Goal: Find specific page/section: Find specific page/section

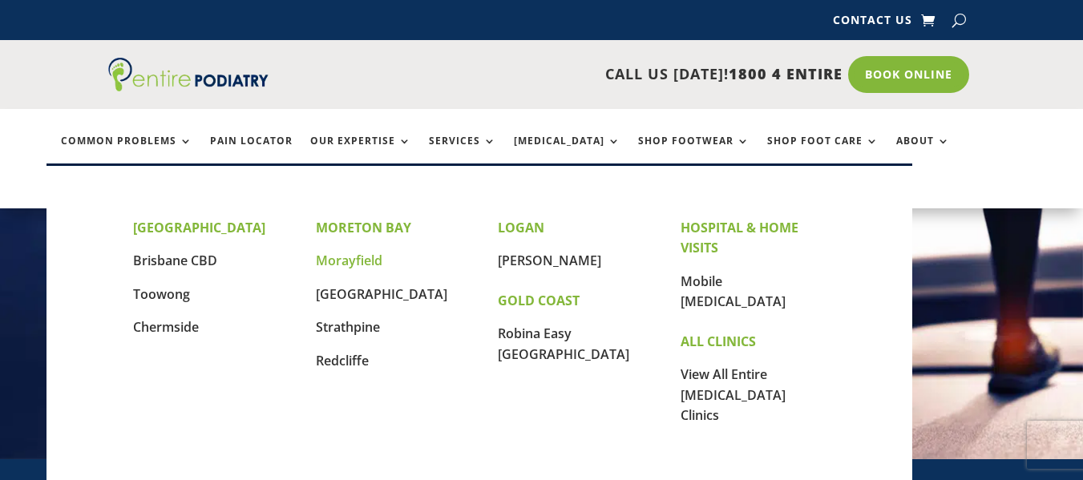
drag, startPoint x: 0, startPoint y: 0, endPoint x: 369, endPoint y: 261, distance: 452.0
click at [369, 261] on link "Morayfield" at bounding box center [349, 261] width 67 height 18
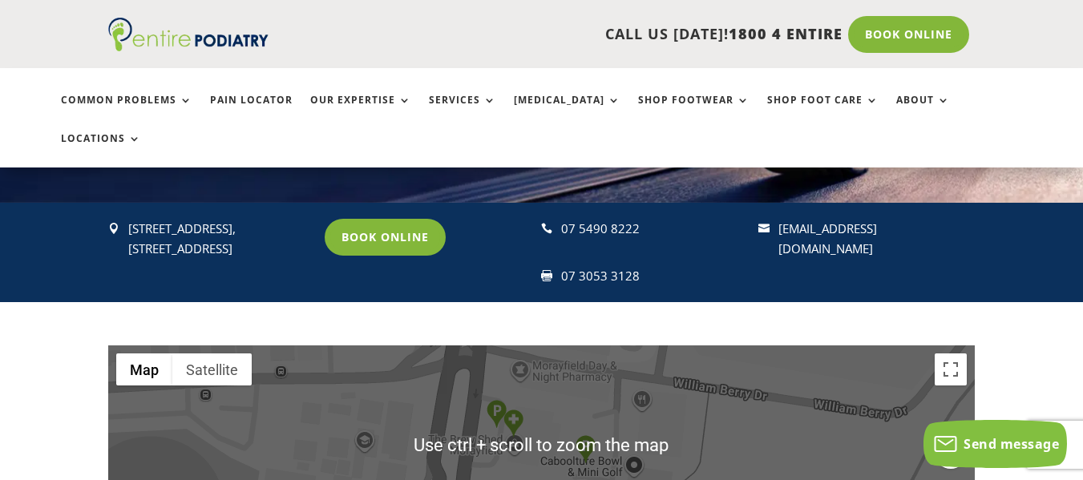
scroll to position [321, 0]
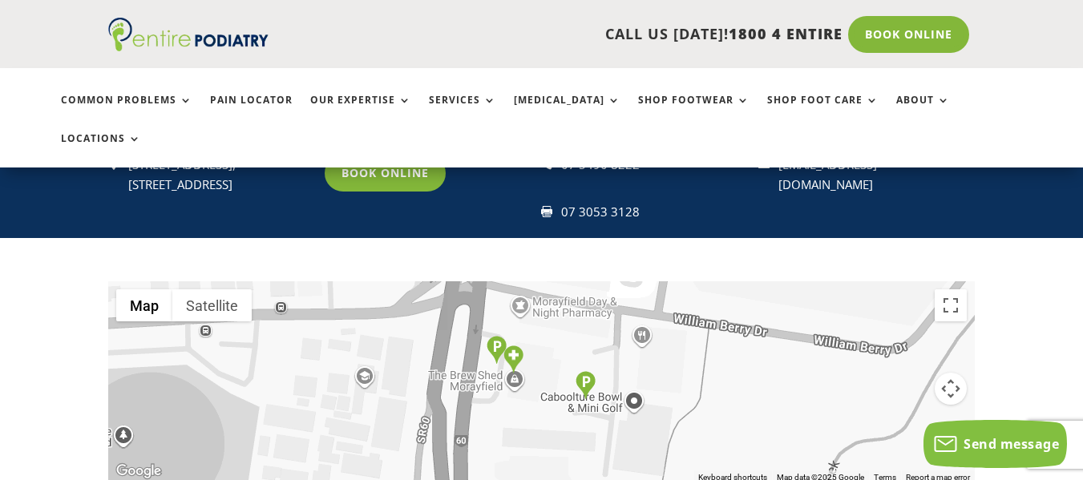
click at [483, 347] on div at bounding box center [541, 381] width 867 height 200
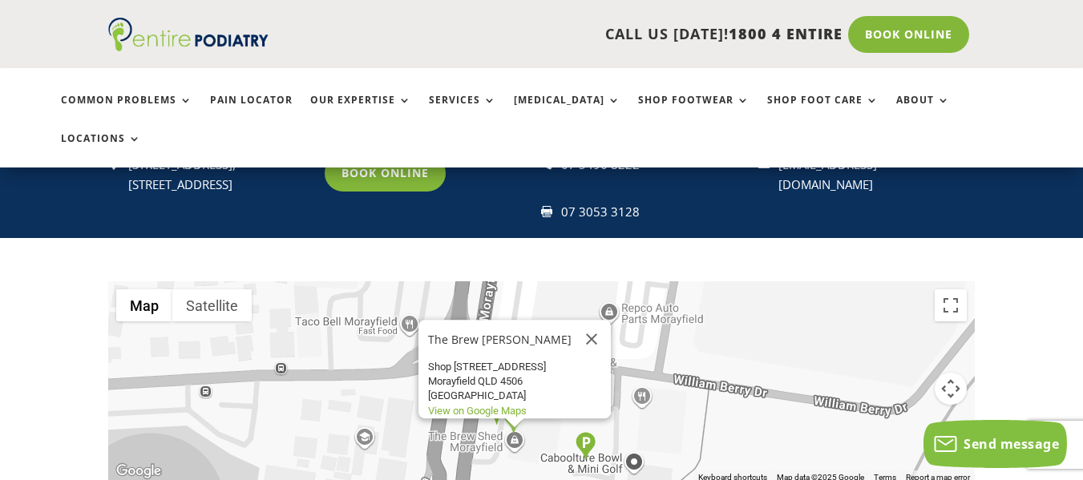
drag, startPoint x: 590, startPoint y: 289, endPoint x: 532, endPoint y: 386, distance: 112.6
click at [590, 320] on button "Close" at bounding box center [591, 339] width 38 height 38
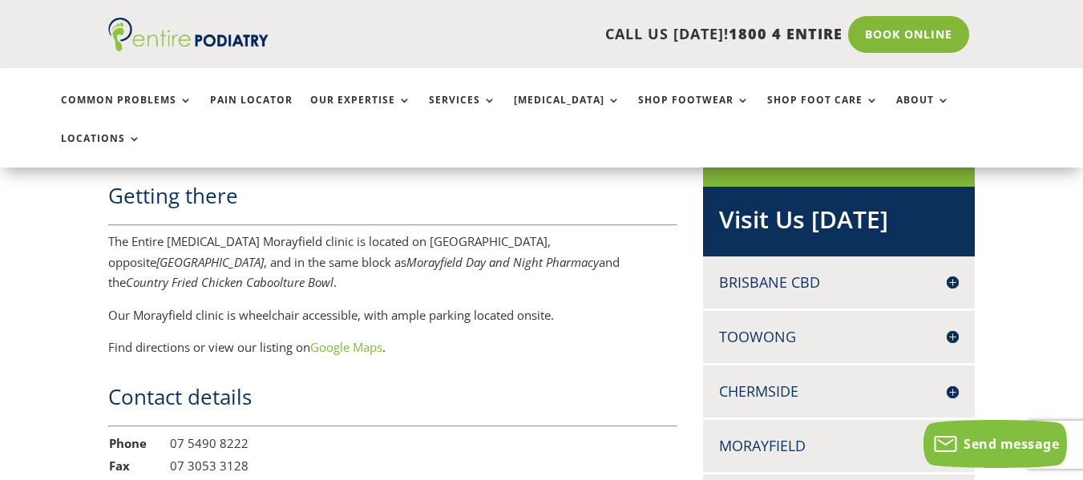
scroll to position [1155, 0]
